Goal: Task Accomplishment & Management: Manage account settings

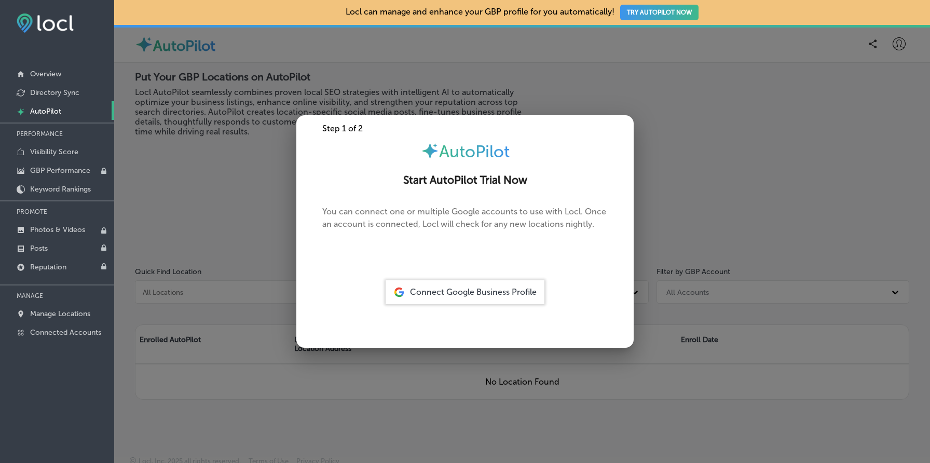
click at [210, 181] on div at bounding box center [465, 231] width 930 height 463
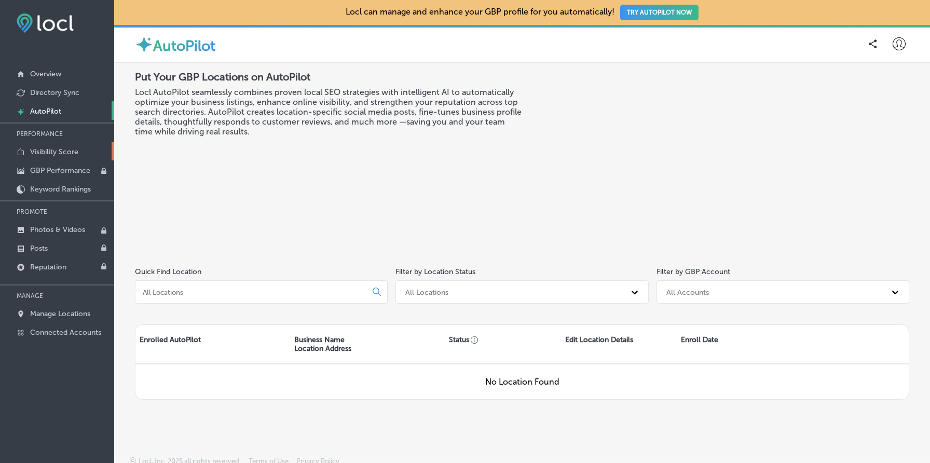
click at [59, 149] on p "Visibility Score" at bounding box center [54, 151] width 48 height 9
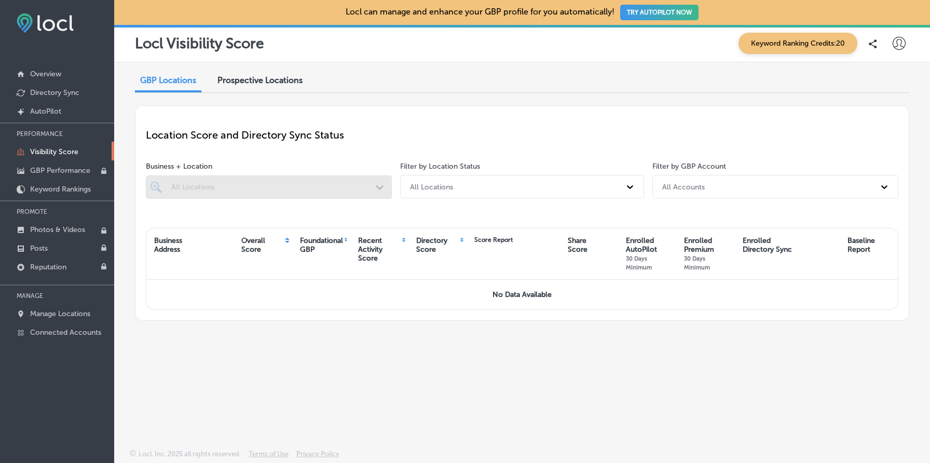
click at [265, 79] on span "Prospective Locations" at bounding box center [259, 80] width 85 height 10
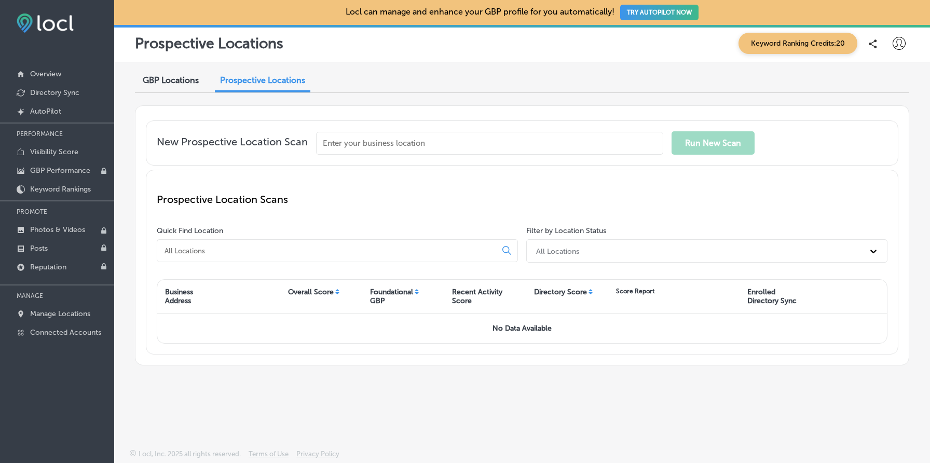
click at [179, 81] on span "GBP Locations" at bounding box center [171, 80] width 56 height 10
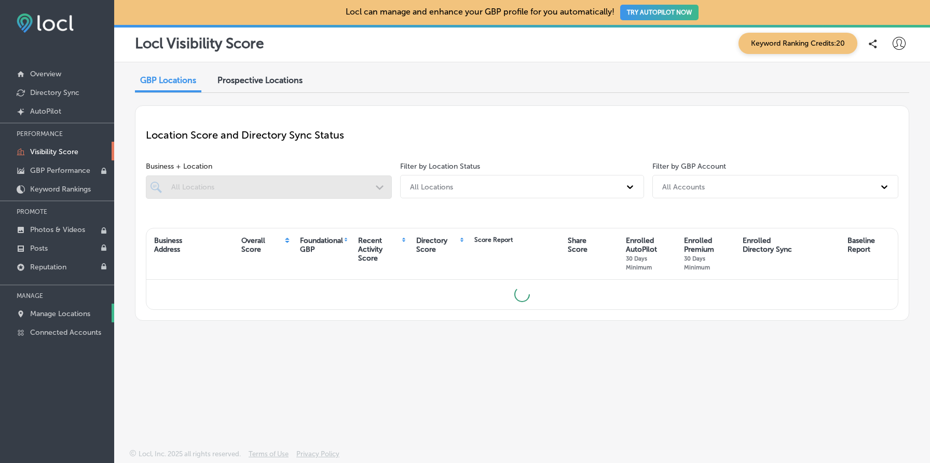
click at [58, 304] on link "Manage Locations" at bounding box center [57, 313] width 114 height 19
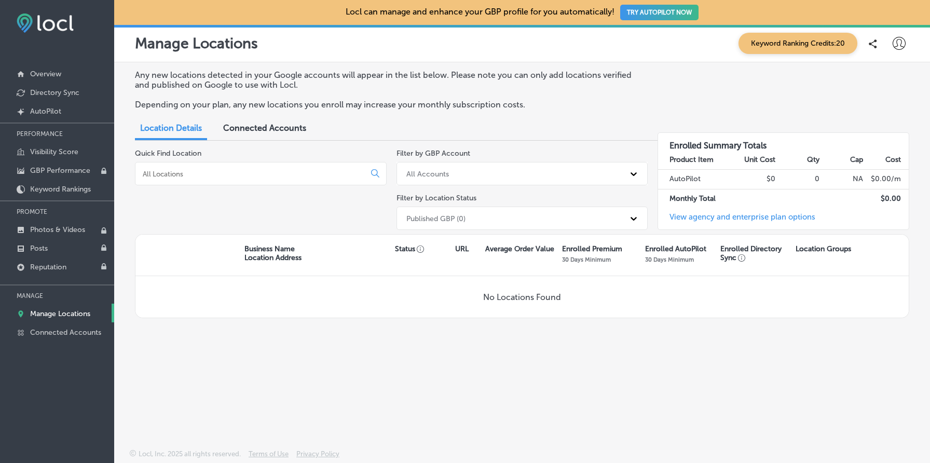
click at [509, 214] on div "Published GBP (0)" at bounding box center [513, 218] width 224 height 17
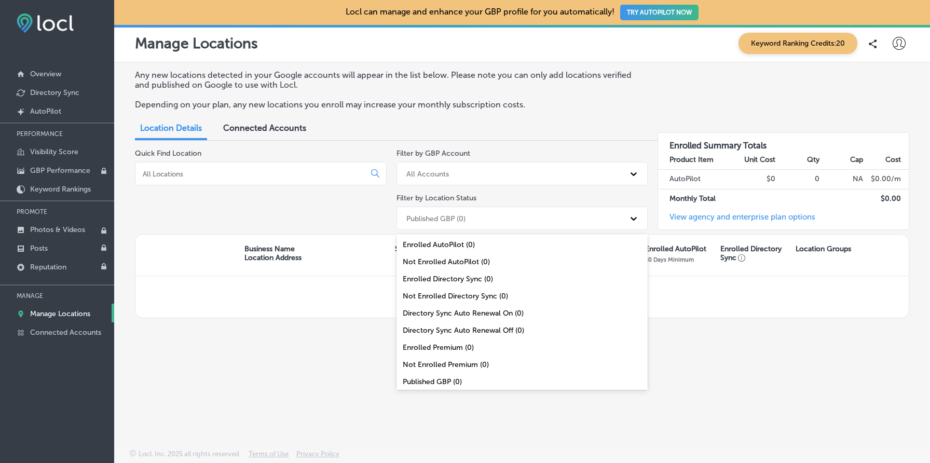
scroll to position [34, 0]
click at [467, 378] on div "All Locations (0)" at bounding box center [522, 382] width 252 height 17
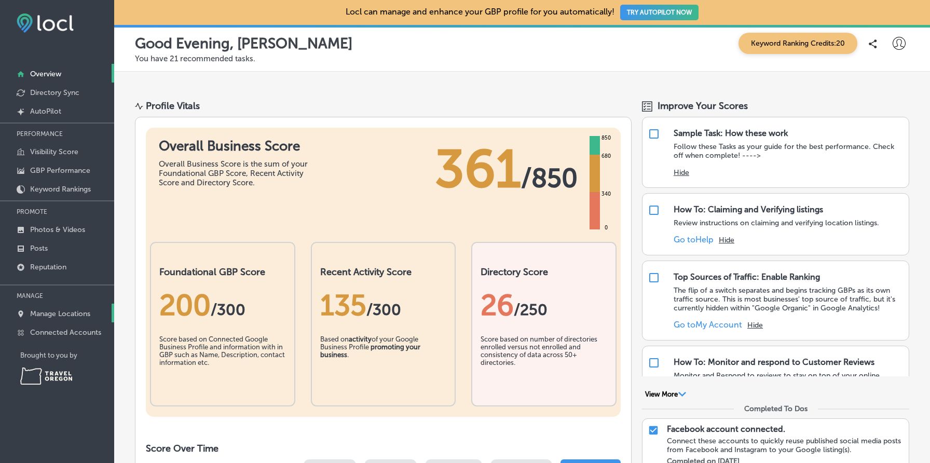
click at [82, 316] on p "Manage Locations" at bounding box center [60, 313] width 60 height 9
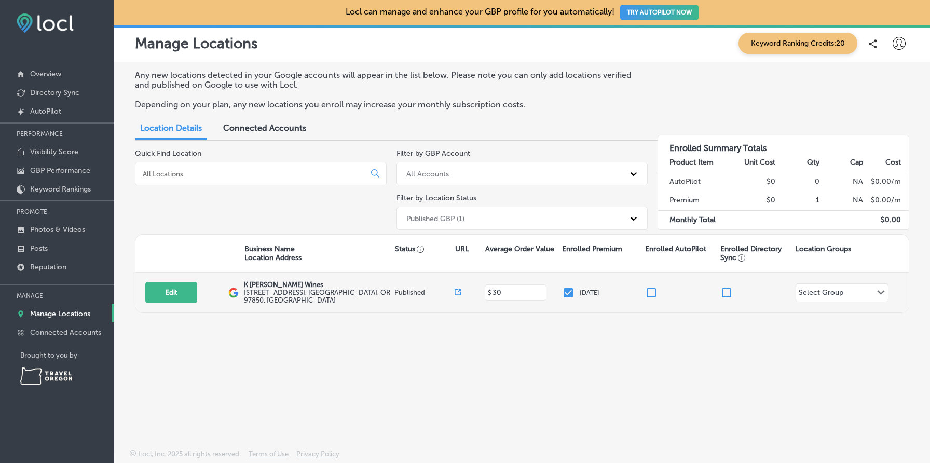
click at [653, 289] on input "checkbox" at bounding box center [651, 292] width 12 height 12
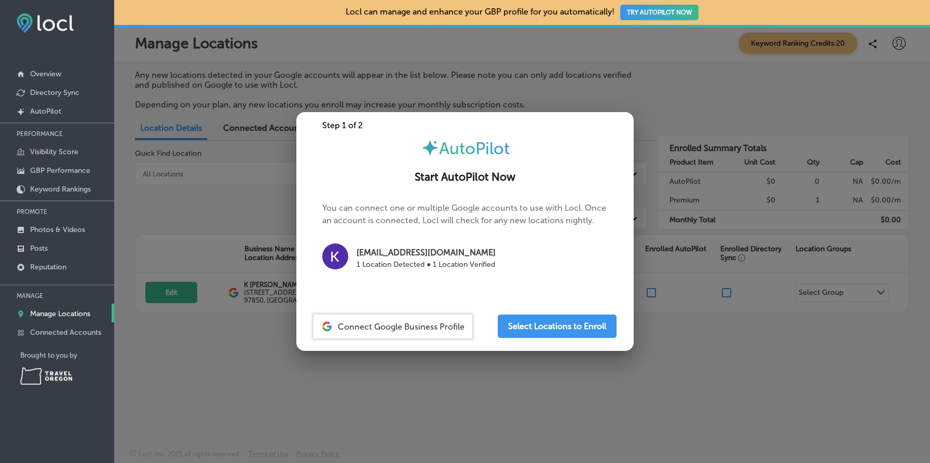
click at [700, 234] on div at bounding box center [465, 231] width 930 height 463
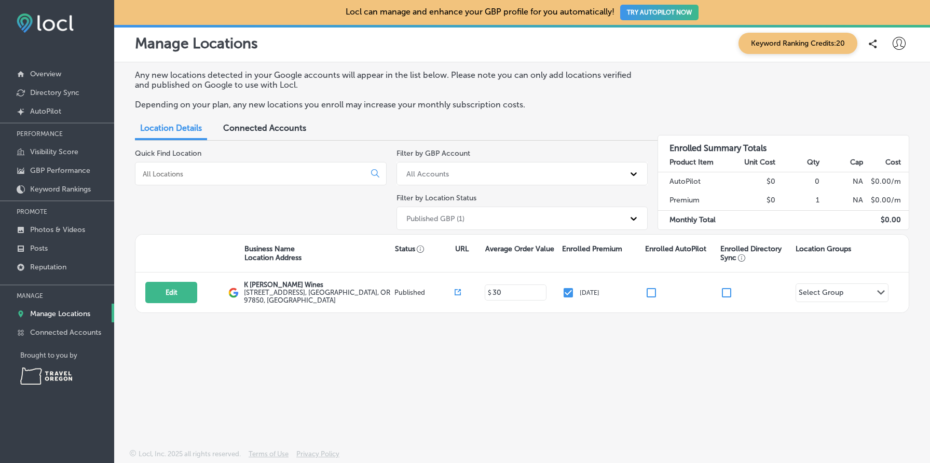
click at [653, 5] on button "TRY AUTOPILOT NOW" at bounding box center [659, 13] width 78 height 16
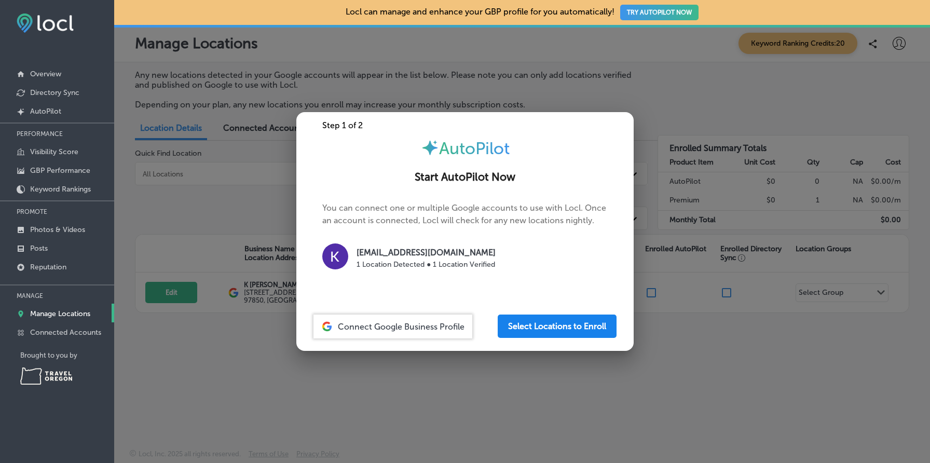
click at [544, 323] on button "Select Locations to Enroll" at bounding box center [557, 325] width 119 height 23
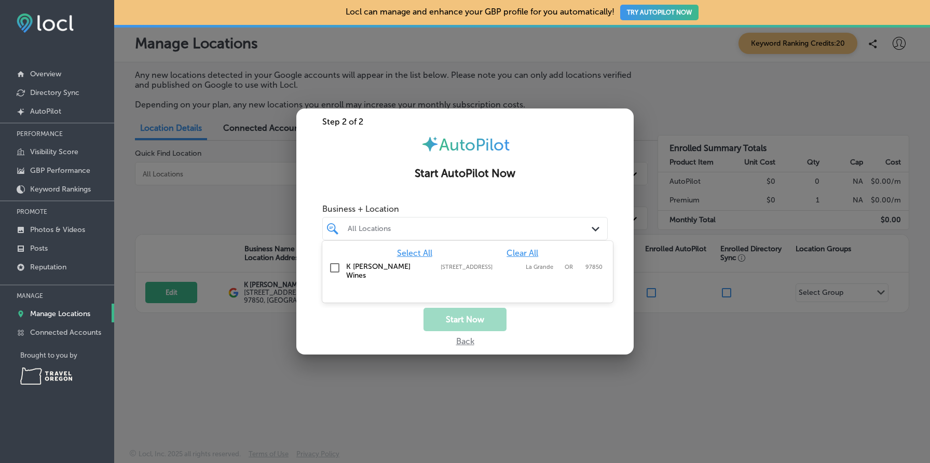
click at [530, 225] on div "All Locations" at bounding box center [470, 228] width 245 height 9
click at [569, 150] on div "AutoPilot" at bounding box center [464, 145] width 337 height 20
click at [461, 343] on div "Back" at bounding box center [464, 338] width 337 height 15
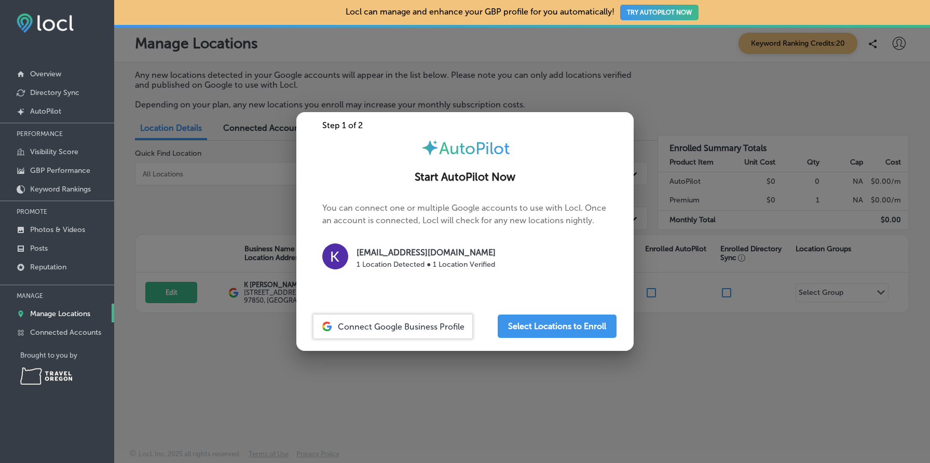
click at [673, 265] on div at bounding box center [465, 231] width 930 height 463
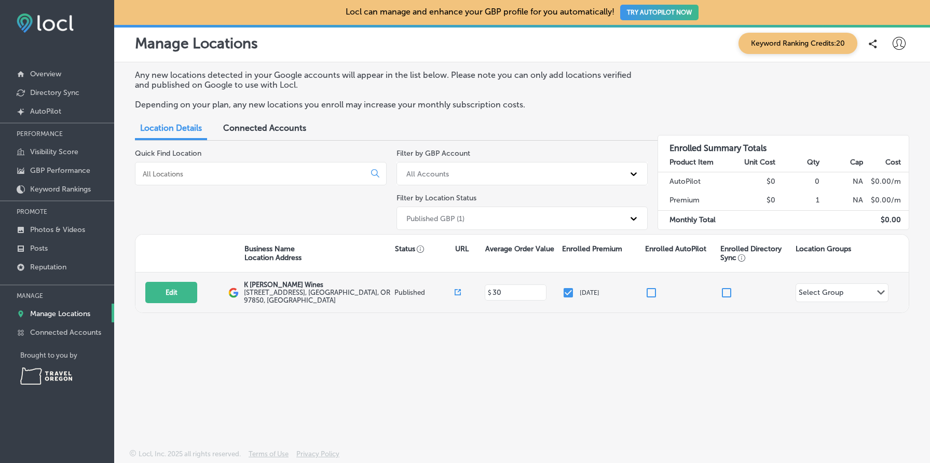
click at [652, 291] on input "checkbox" at bounding box center [651, 292] width 12 height 12
checkbox input "false"
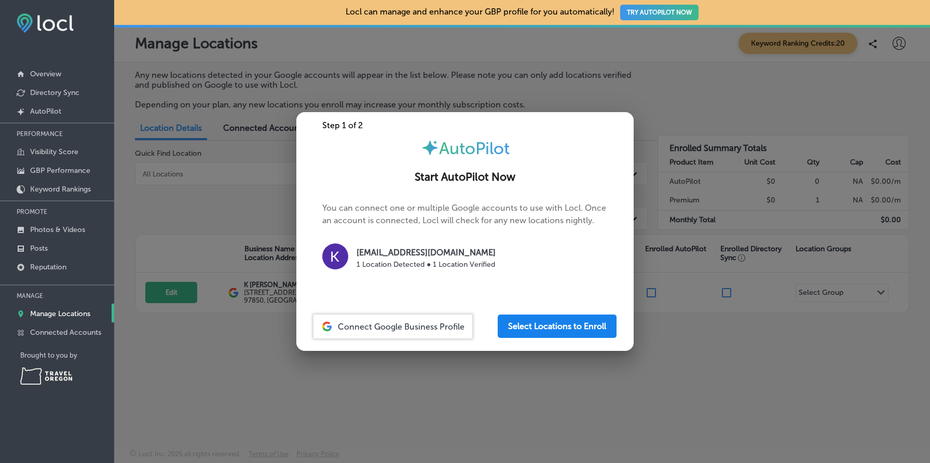
click at [555, 326] on button "Select Locations to Enroll" at bounding box center [557, 325] width 119 height 23
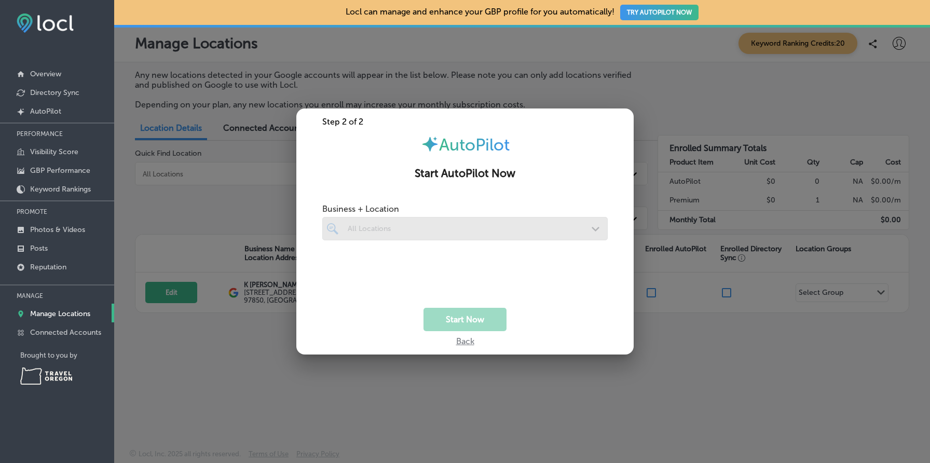
click at [524, 236] on div at bounding box center [464, 228] width 285 height 23
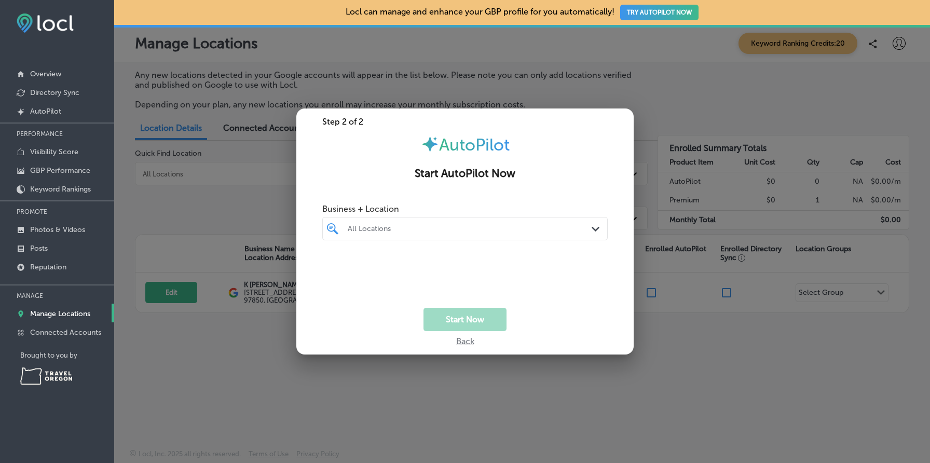
click at [524, 236] on div "All Locations" at bounding box center [464, 229] width 245 height 16
click at [484, 265] on label "[STREET_ADDRESS]" at bounding box center [481, 267] width 80 height 7
click at [519, 194] on div "Step 2 of 2 AutoPilot Start AutoPilot Now Business + Location K [PERSON_NAME] W…" at bounding box center [464, 231] width 337 height 246
click at [430, 237] on div "K [PERSON_NAME] Wines Path Created with Sketch." at bounding box center [464, 228] width 285 height 23
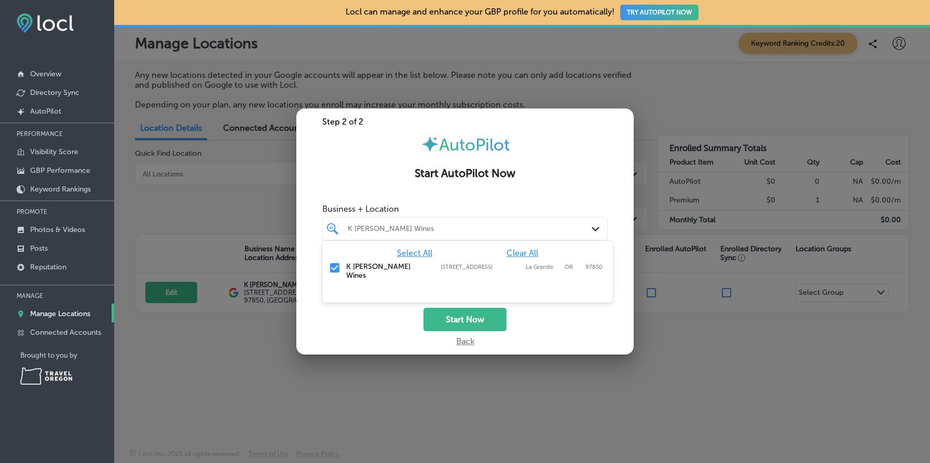
click at [526, 251] on span "Clear All" at bounding box center [522, 253] width 32 height 10
click at [667, 152] on div at bounding box center [465, 231] width 930 height 463
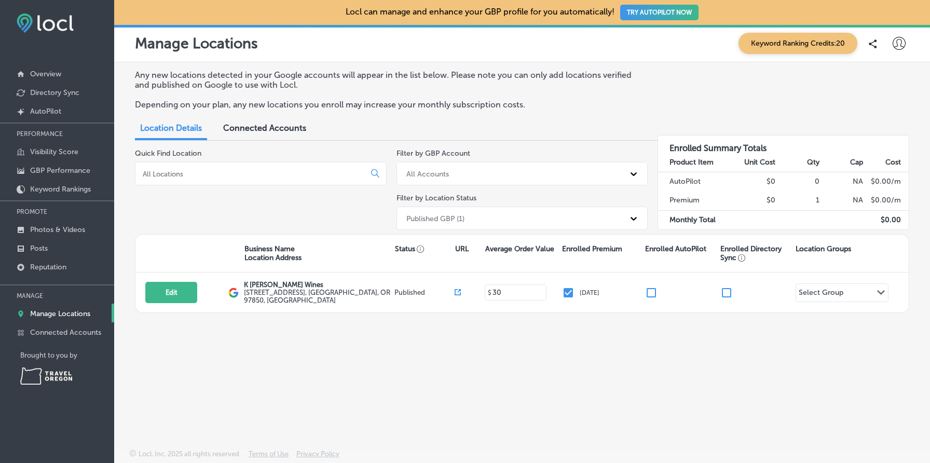
click at [765, 116] on div "Any new locations detected in your Google accounts will appear in the list belo…" at bounding box center [522, 94] width 774 height 48
click at [900, 43] on icon at bounding box center [899, 43] width 13 height 13
click at [895, 83] on p "My Account" at bounding box center [884, 81] width 47 height 12
select select "US"
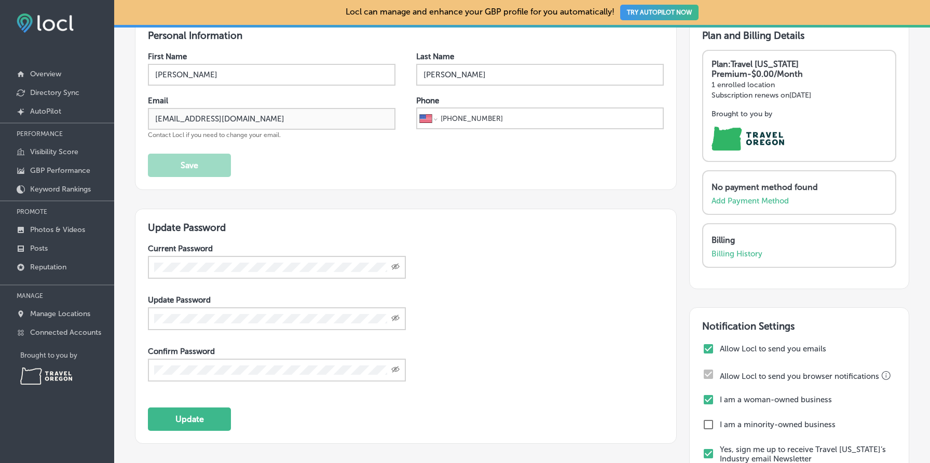
scroll to position [199, 0]
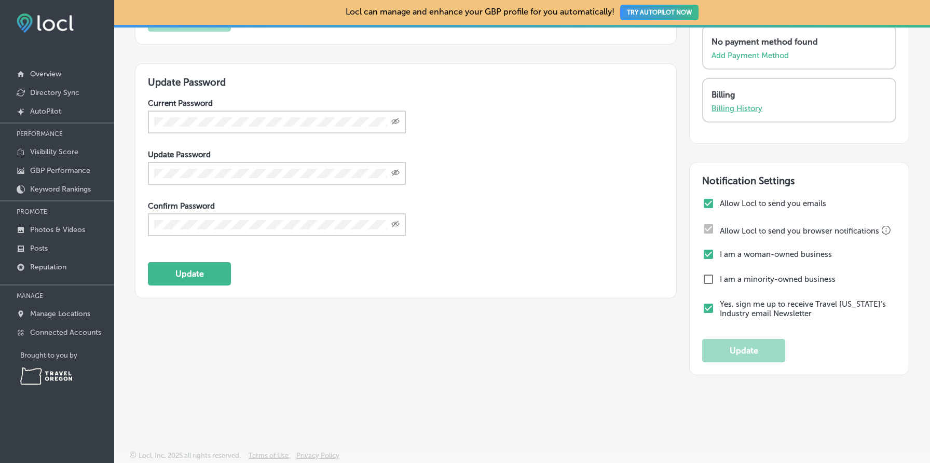
click at [728, 105] on p "Billing History" at bounding box center [736, 108] width 51 height 9
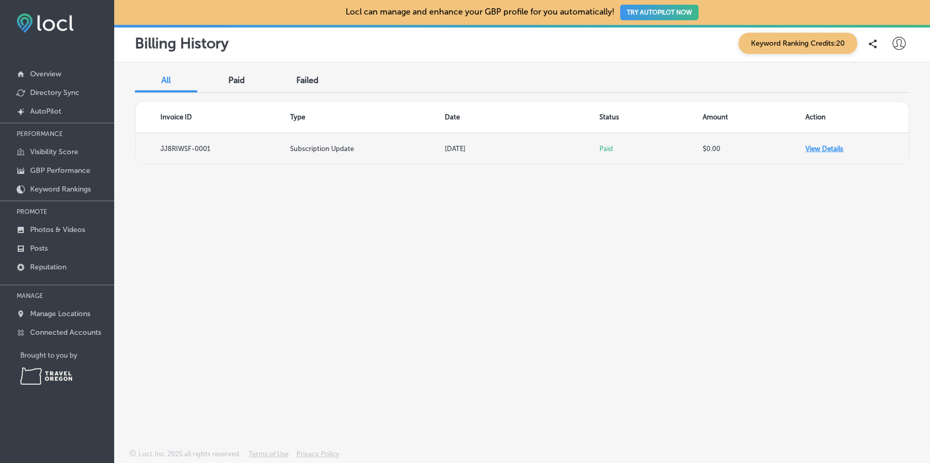
click at [821, 146] on td "View Details" at bounding box center [856, 148] width 103 height 31
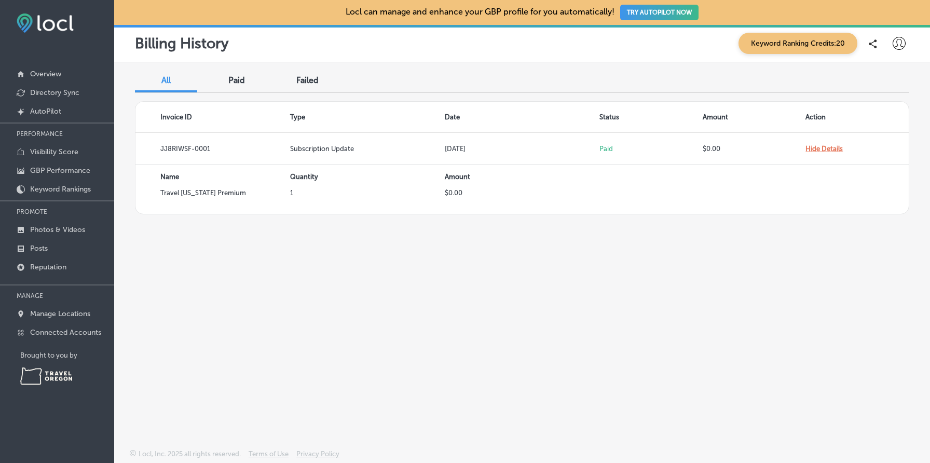
click at [171, 85] on span "All" at bounding box center [165, 80] width 9 height 10
click at [37, 313] on p "Manage Locations" at bounding box center [60, 313] width 60 height 9
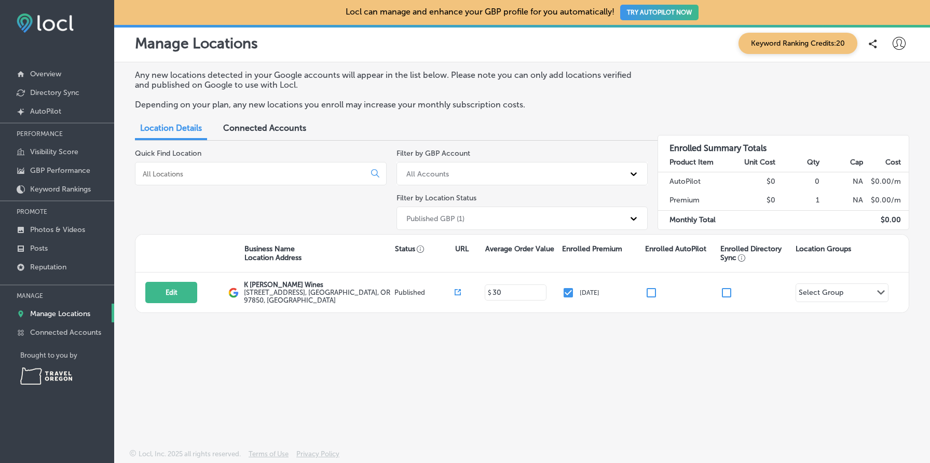
click at [900, 43] on icon at bounding box center [899, 43] width 13 height 13
click at [873, 80] on p "My Account" at bounding box center [884, 81] width 47 height 12
select select "US"
